Goal: Information Seeking & Learning: Learn about a topic

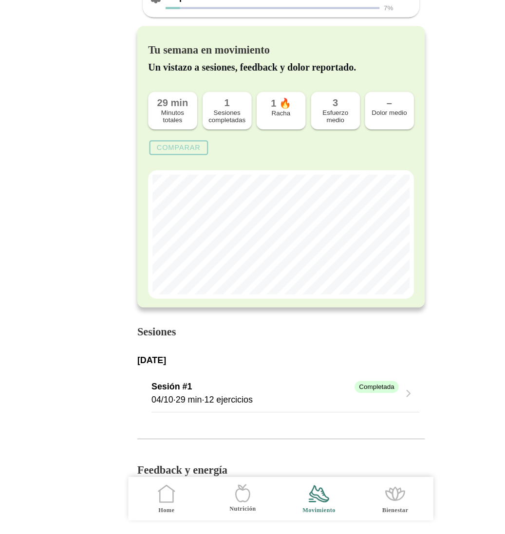
click at [149, 505] on icon at bounding box center [150, 500] width 12 height 11
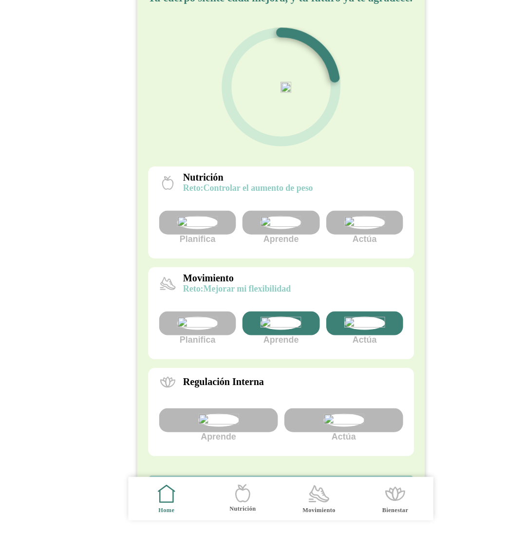
click at [246, 261] on img at bounding box center [252, 256] width 37 height 12
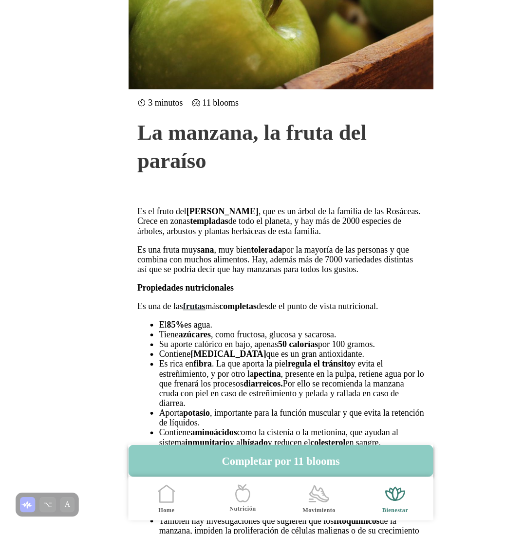
click at [151, 497] on icon ".cls-1 { stroke-width: 0px; } .cls-1, .cls-2 { fill: none; } .cls-2 { stroke-li…" at bounding box center [150, 498] width 20 height 20
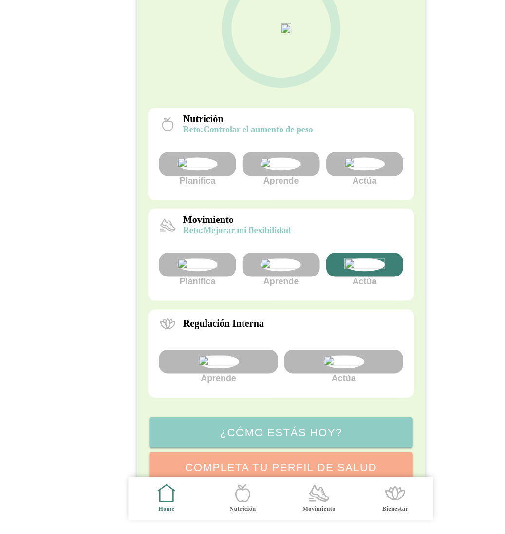
scroll to position [176, 0]
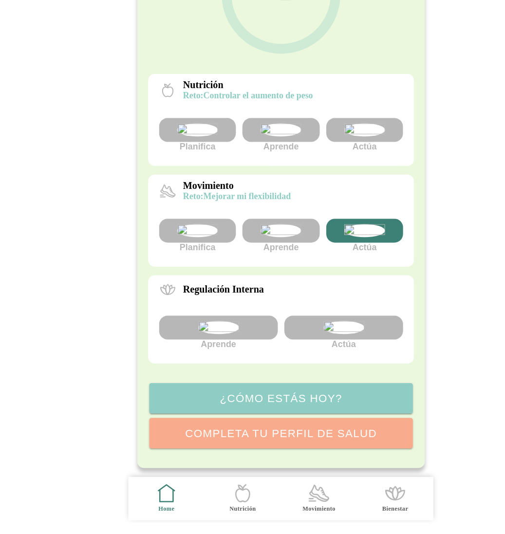
click at [300, 499] on span "Movimiento" at bounding box center [286, 502] width 56 height 39
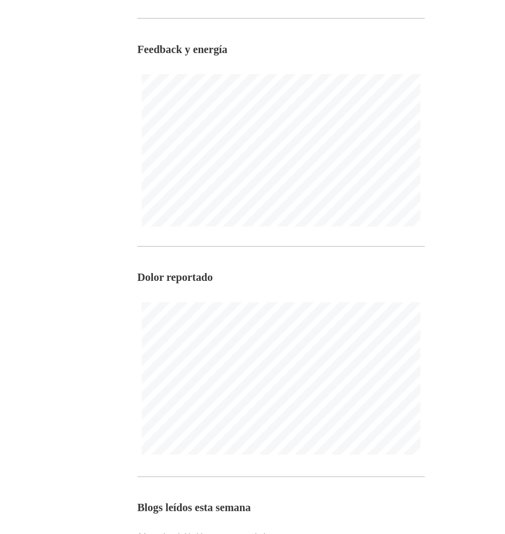
scroll to position [527, 0]
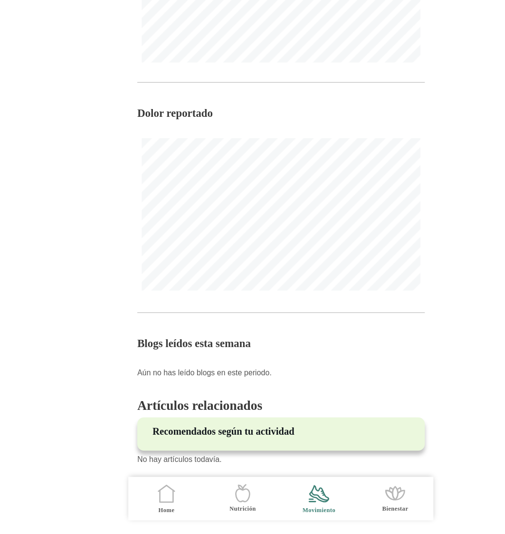
click at [146, 490] on icon ".cls-1 { stroke-width: 0px; } .cls-1, .cls-2 { fill: none; } .cls-2 { stroke-li…" at bounding box center [150, 498] width 20 height 20
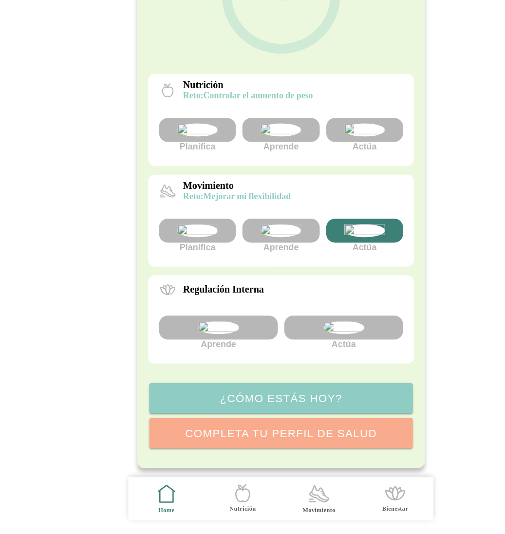
click at [247, 257] on img at bounding box center [252, 263] width 37 height 12
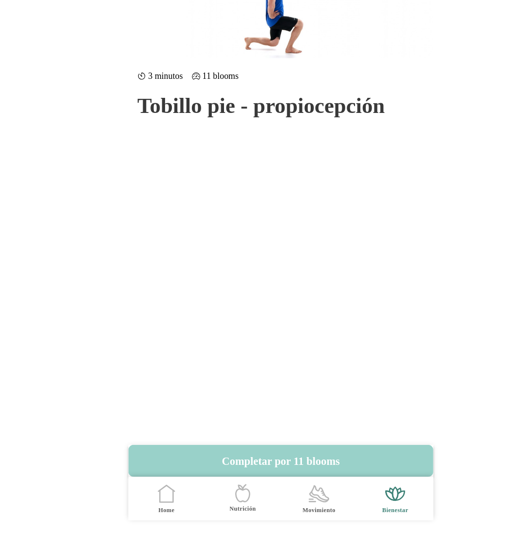
click at [249, 465] on button "Completar por 11 blooms" at bounding box center [252, 468] width 273 height 29
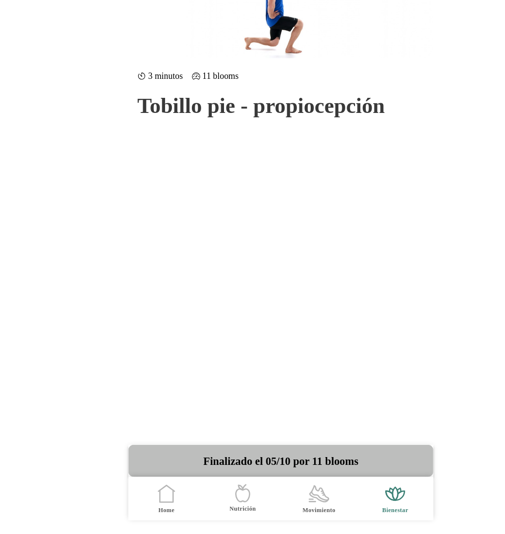
click at [153, 498] on icon ".cls-1 { stroke-width: 0px; } .cls-1, .cls-2 { fill: none; } .cls-2 { stroke-li…" at bounding box center [150, 498] width 20 height 20
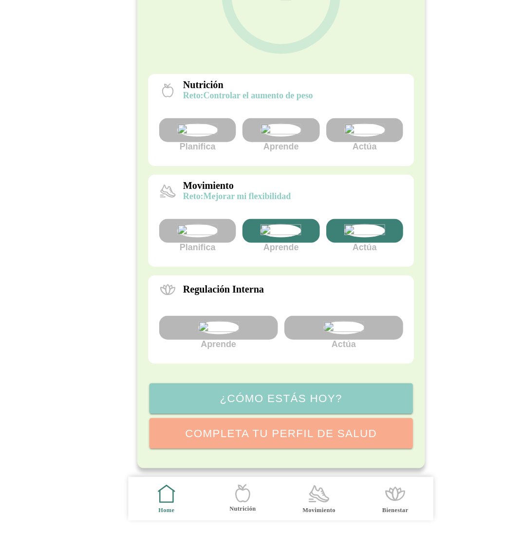
scroll to position [176, 0]
click at [287, 496] on icon ".cls-1 { stroke-width: 0px; } .cls-1, .cls-2 { fill: none; } .cls-2 { stroke-li…" at bounding box center [286, 498] width 20 height 20
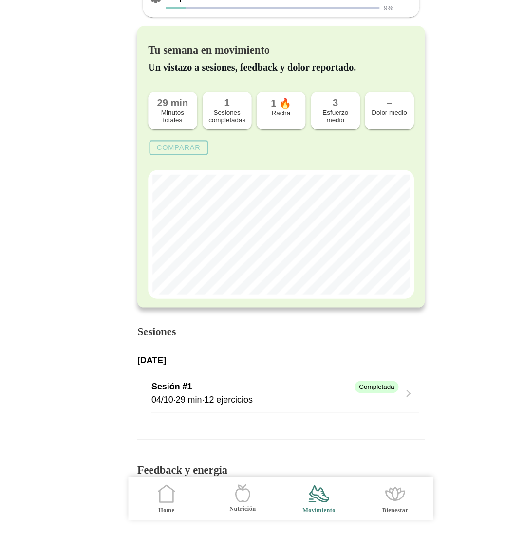
click at [152, 502] on icon ".cls-1 { stroke-width: 0px; } .cls-1, .cls-2 { fill: none; } .cls-2 { stroke-li…" at bounding box center [150, 498] width 20 height 20
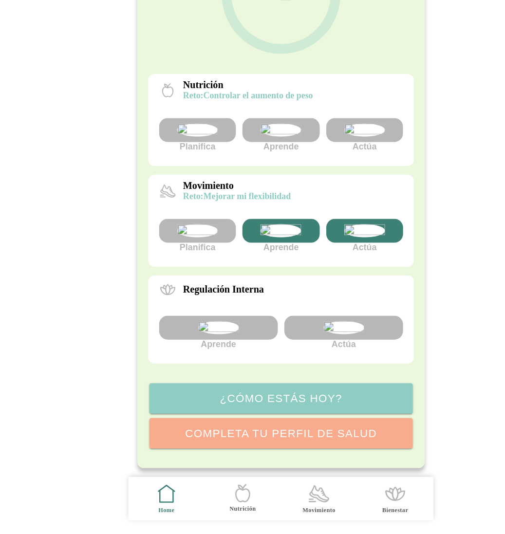
click at [264, 167] on img at bounding box center [252, 173] width 37 height 12
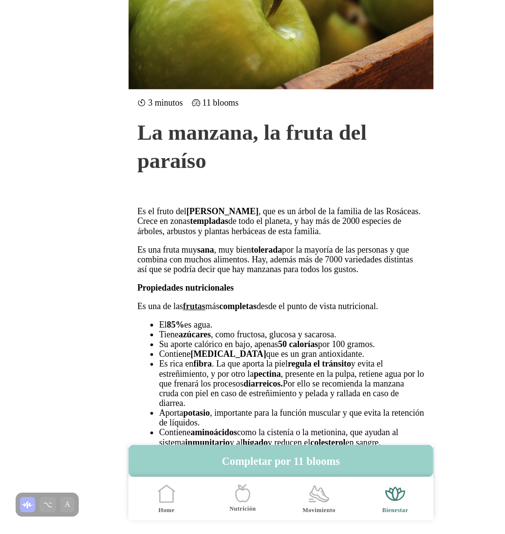
click at [244, 468] on button "Completar por 11 blooms" at bounding box center [252, 468] width 273 height 29
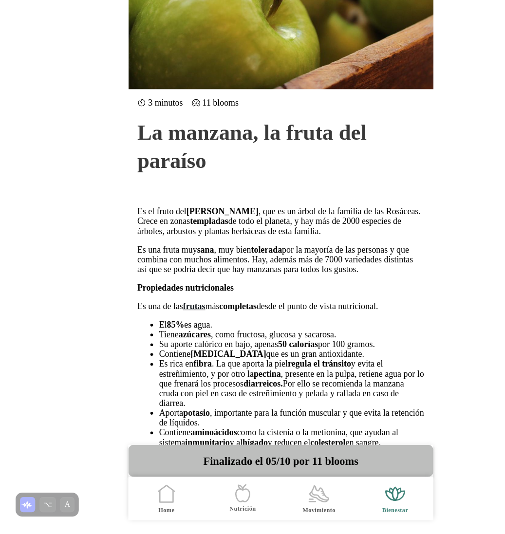
click at [154, 497] on icon ".cls-1 { stroke-width: 0px; } .cls-1, .cls-2 { fill: none; } .cls-2 { stroke-li…" at bounding box center [150, 498] width 20 height 20
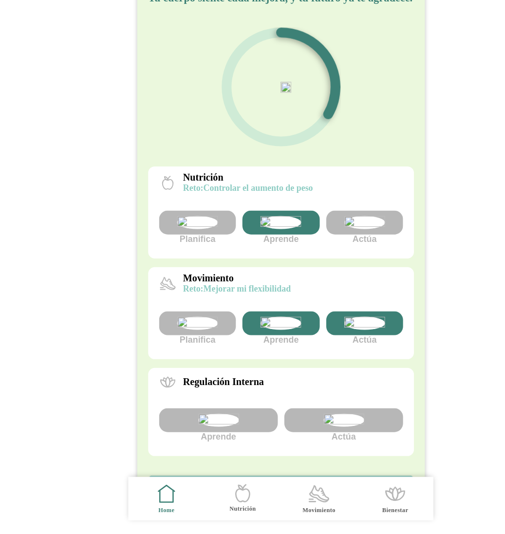
click at [265, 319] on div "Movimiento reto: Mejorar mi flexibilidad" at bounding box center [253, 309] width 218 height 19
click at [283, 511] on ion-label "Movimiento" at bounding box center [286, 512] width 29 height 7
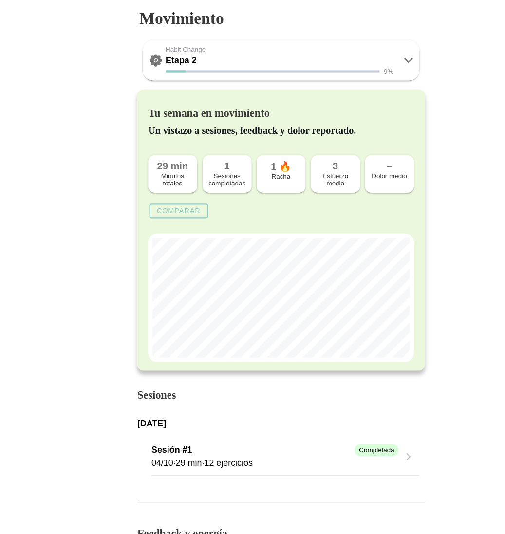
click at [365, 55] on icon at bounding box center [366, 54] width 7 height 3
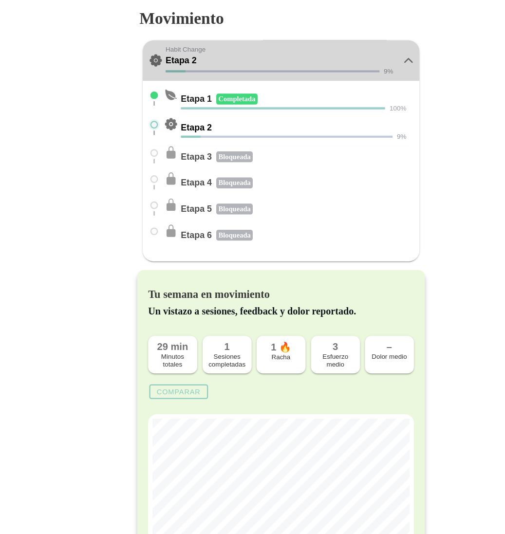
click at [369, 54] on icon at bounding box center [367, 54] width 12 height 12
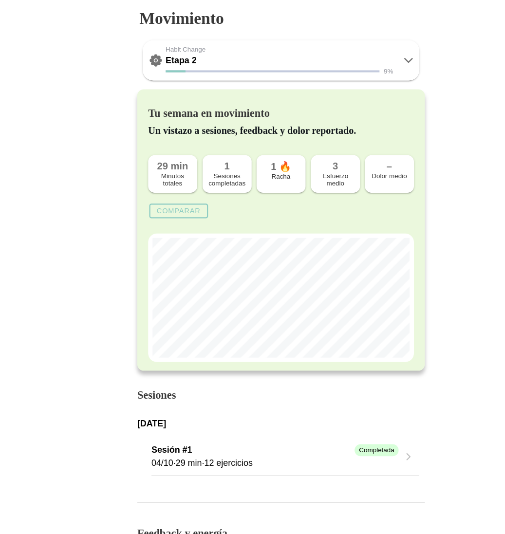
click at [364, 51] on icon at bounding box center [367, 54] width 12 height 12
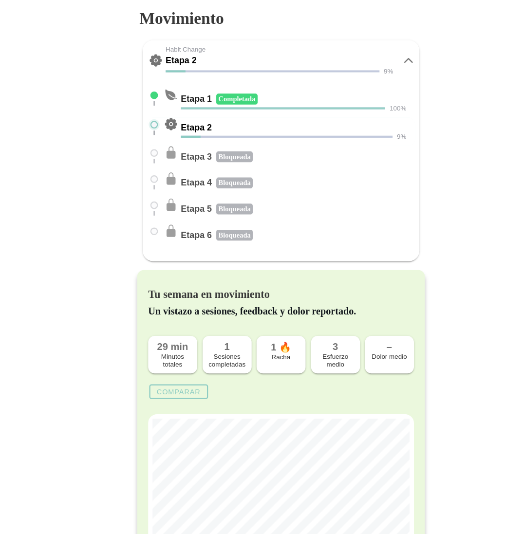
click at [424, 179] on body "Hola rutina85 👋 Tu cuerpo siente cada mejora, y tu futuro ya te agradece. Nutri…" at bounding box center [252, 267] width 505 height 534
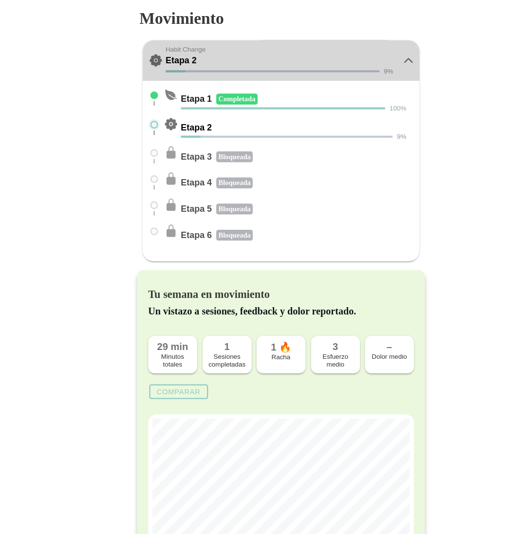
drag, startPoint x: 194, startPoint y: 43, endPoint x: 147, endPoint y: 44, distance: 46.7
click at [147, 44] on button "Habit Change Etapa 2 9%" at bounding box center [252, 54] width 247 height 36
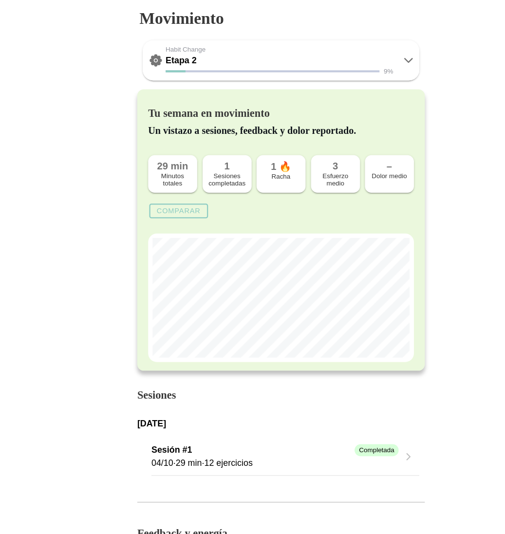
click at [148, 44] on button "Habit Change Etapa 2 9%" at bounding box center [252, 54] width 247 height 36
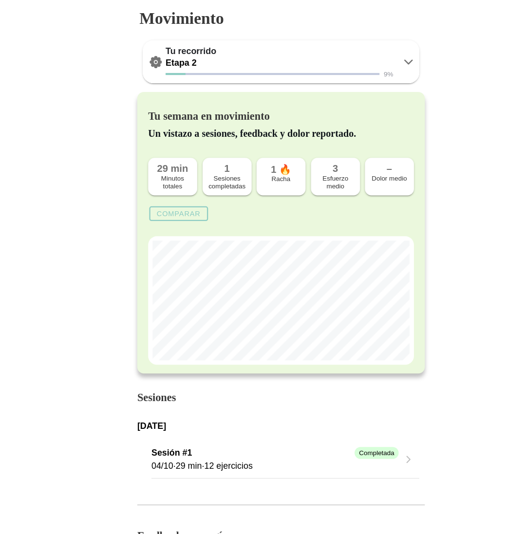
click at [367, 55] on icon at bounding box center [367, 56] width 12 height 12
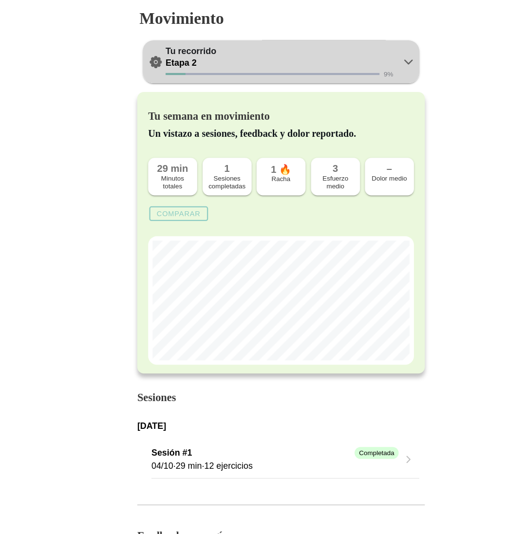
click at [365, 55] on icon at bounding box center [366, 55] width 7 height 3
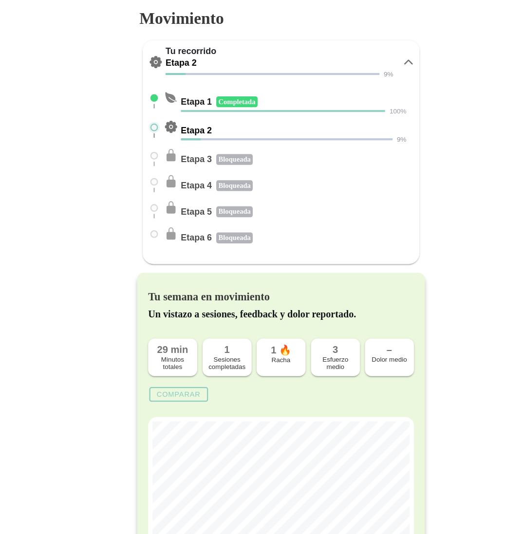
click at [370, 53] on icon at bounding box center [367, 56] width 12 height 12
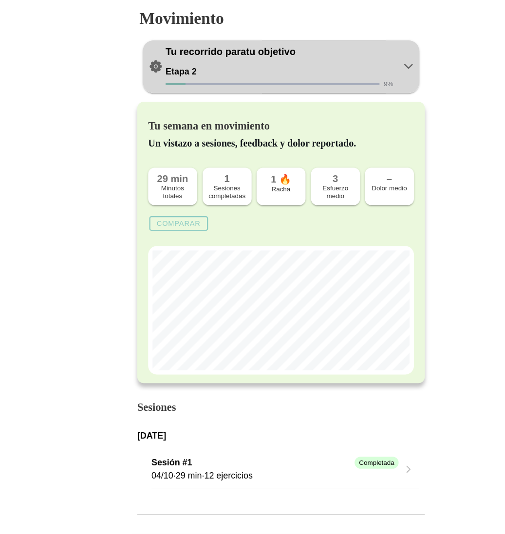
click at [365, 55] on icon at bounding box center [367, 60] width 12 height 12
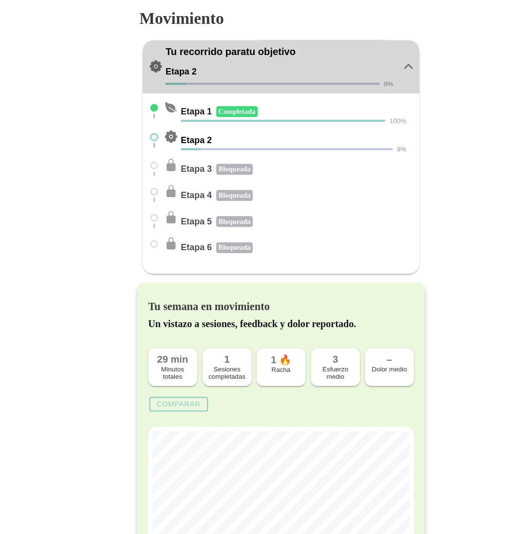
click at [365, 58] on icon at bounding box center [367, 60] width 12 height 12
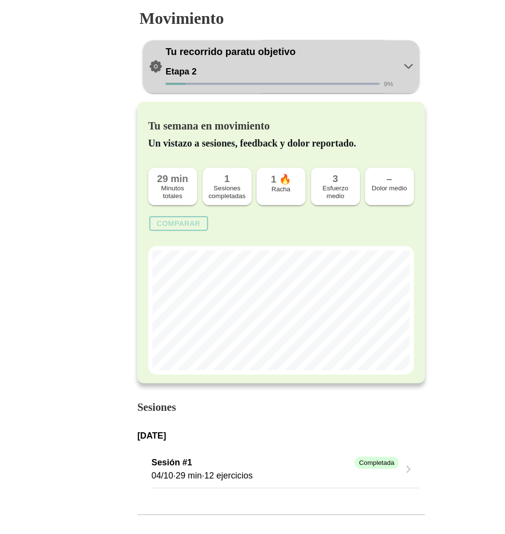
click at [365, 61] on icon at bounding box center [366, 59] width 7 height 3
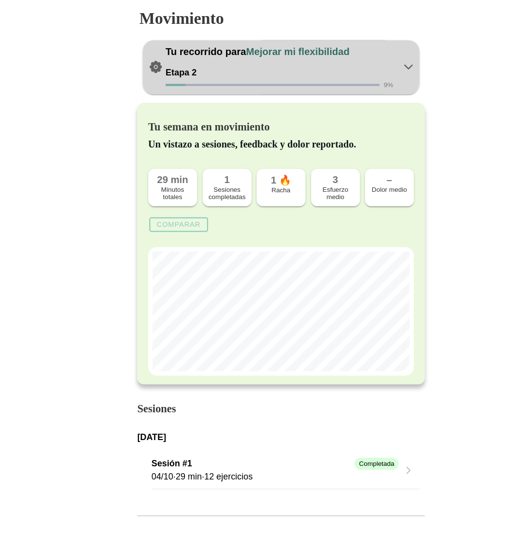
click at [368, 59] on icon at bounding box center [366, 59] width 7 height 3
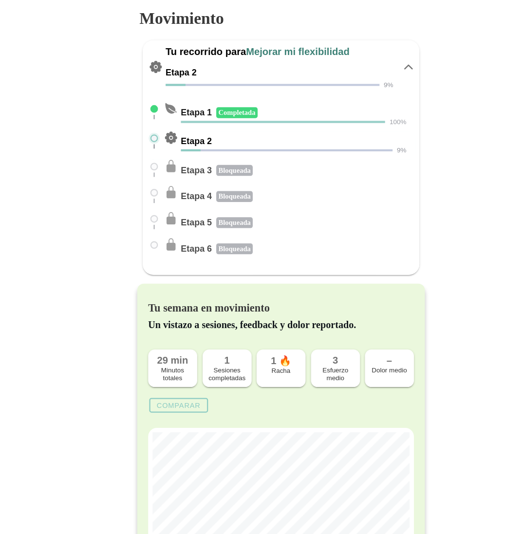
click at [368, 59] on icon at bounding box center [367, 60] width 12 height 12
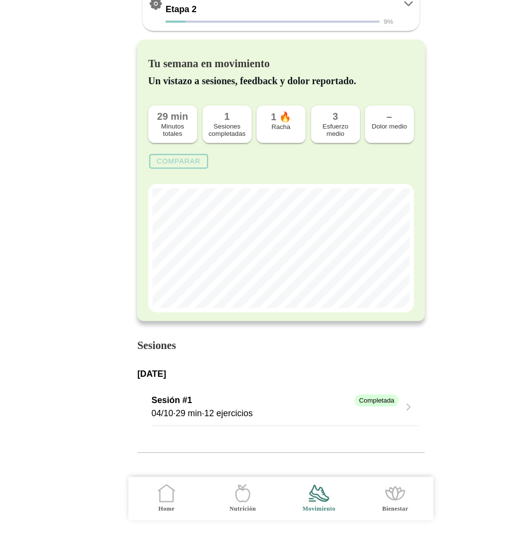
click at [155, 506] on icon ".cls-1 { stroke-width: 0px; } .cls-1, .cls-2 { fill: none; } .cls-2 { stroke-li…" at bounding box center [150, 497] width 20 height 20
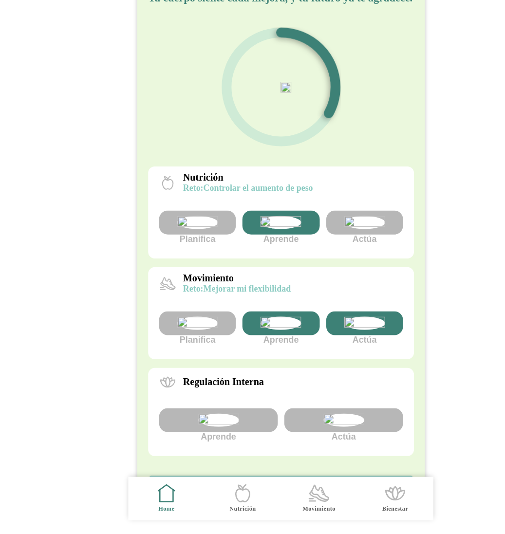
click at [326, 261] on img at bounding box center [327, 256] width 37 height 12
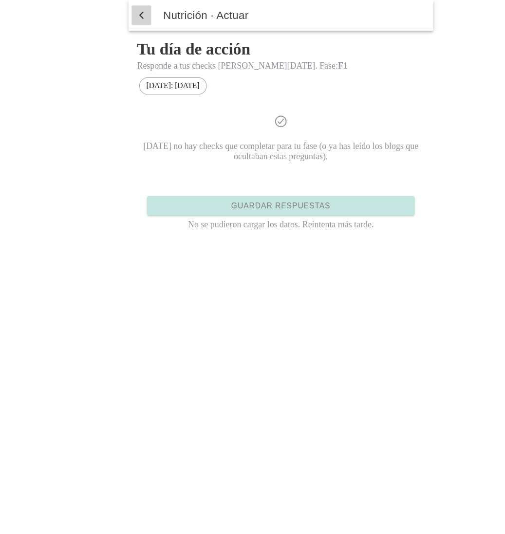
click at [129, 16] on span "button" at bounding box center [128, 13] width 10 height 15
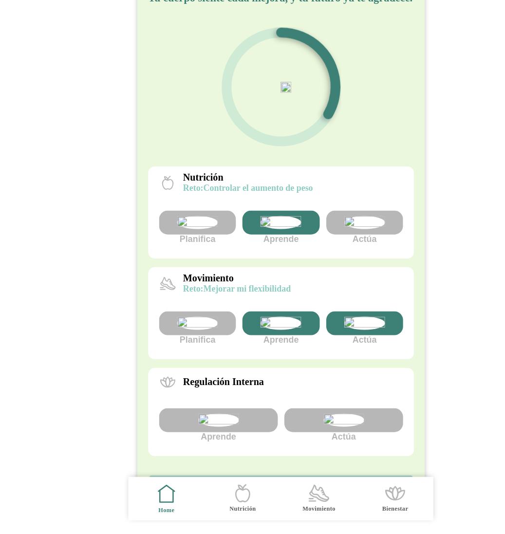
click at [266, 261] on img at bounding box center [252, 256] width 37 height 12
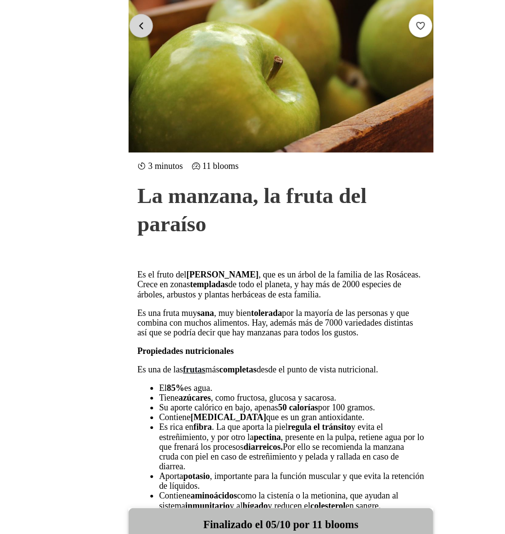
click at [131, 30] on button "button" at bounding box center [127, 23] width 21 height 21
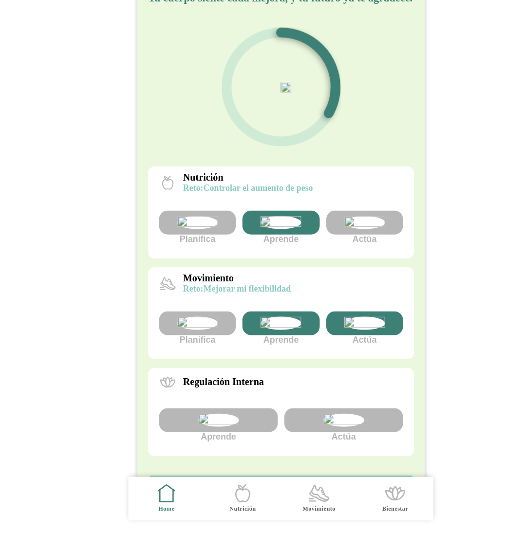
click at [340, 261] on img at bounding box center [327, 256] width 37 height 12
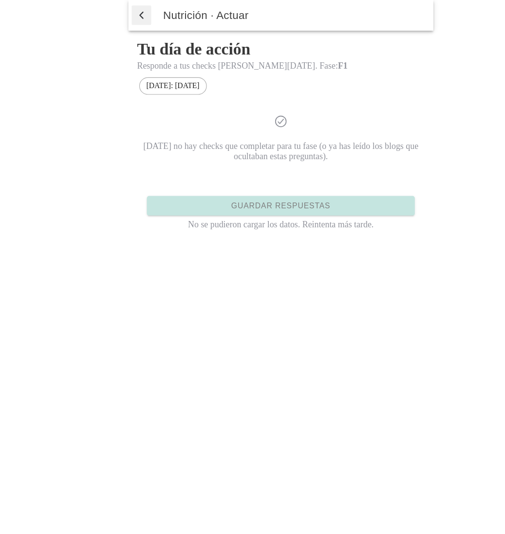
click at [131, 9] on span "button" at bounding box center [128, 13] width 10 height 15
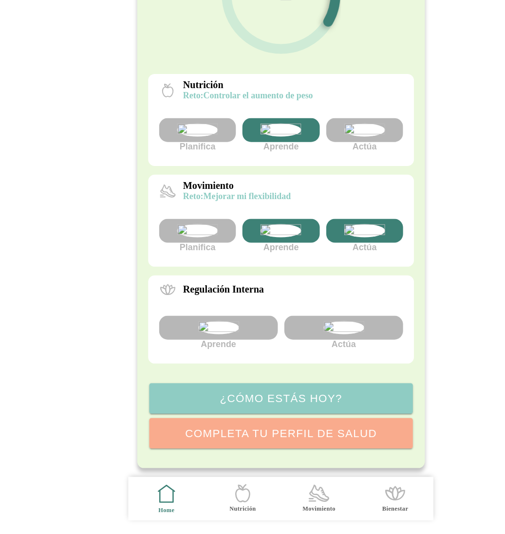
scroll to position [176, 0]
click at [290, 500] on icon ".cls-1 { stroke-width: 0px; } .cls-1, .cls-2 { fill: none; } .cls-2 { stroke-li…" at bounding box center [286, 497] width 20 height 20
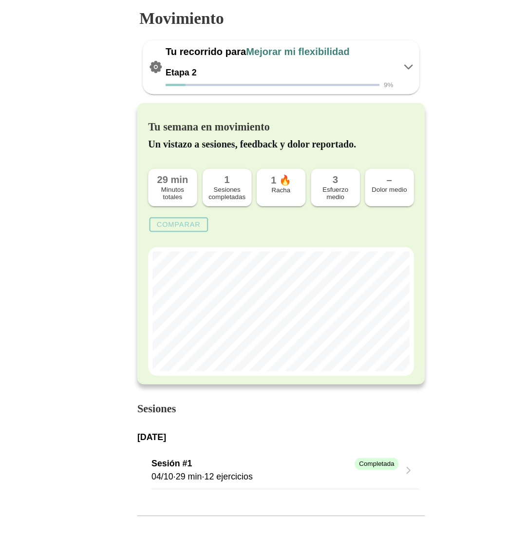
click at [367, 60] on icon at bounding box center [367, 60] width 12 height 12
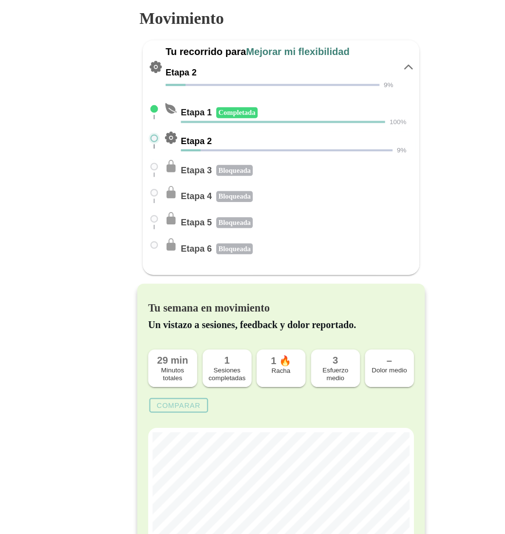
click at [365, 60] on icon at bounding box center [366, 59] width 7 height 3
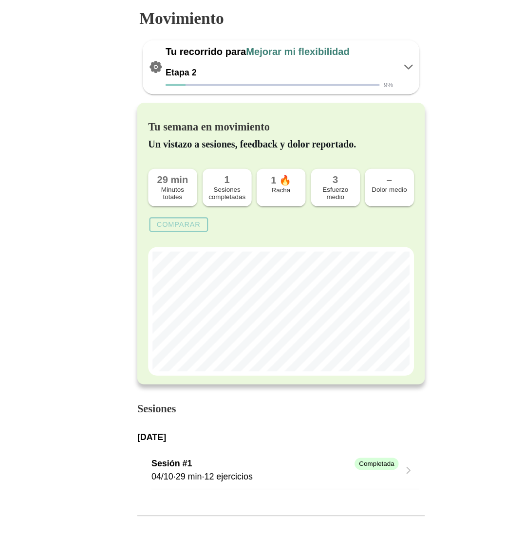
click at [365, 60] on icon at bounding box center [366, 59] width 7 height 3
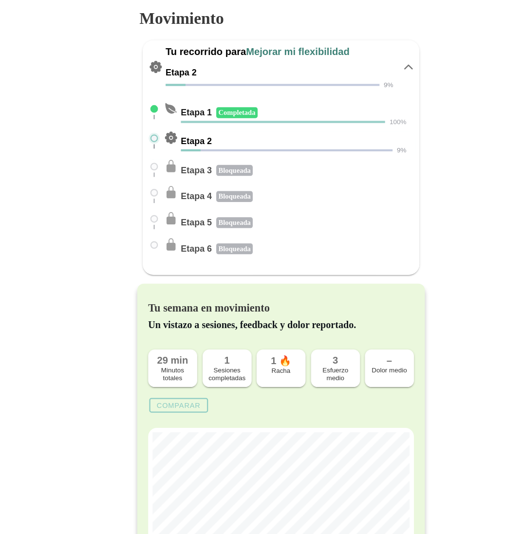
click at [365, 60] on icon at bounding box center [366, 59] width 7 height 3
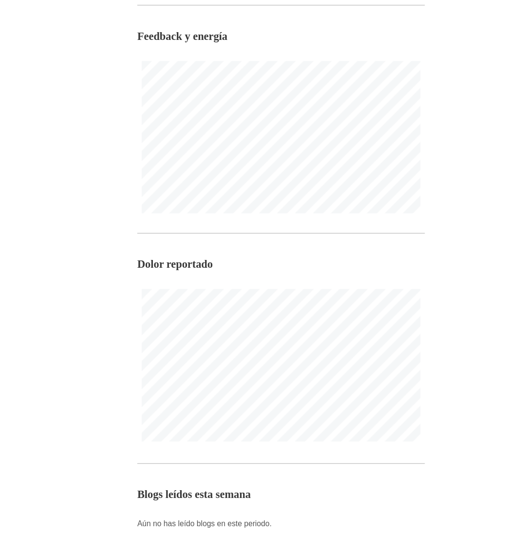
scroll to position [449, 0]
